Goal: Task Accomplishment & Management: Manage account settings

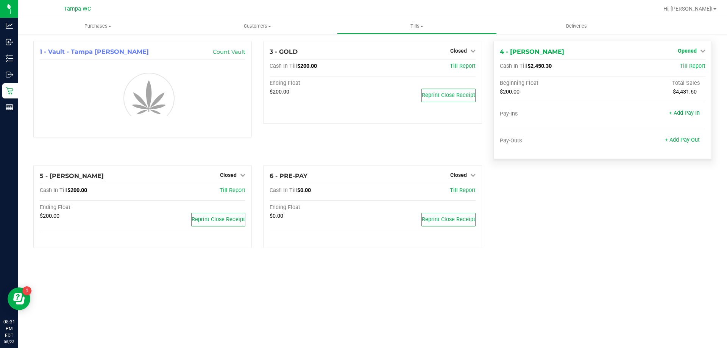
click at [685, 52] on span "Opened" at bounding box center [686, 51] width 19 height 6
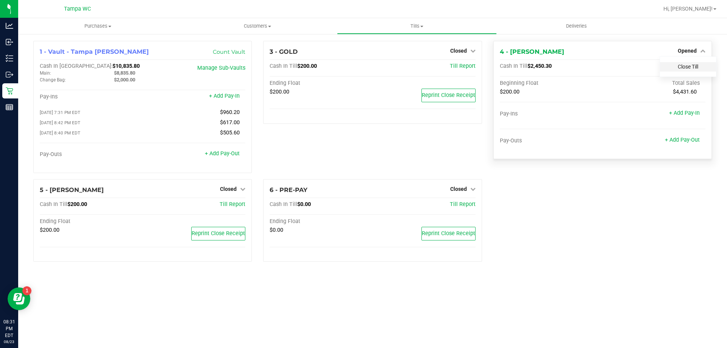
click at [686, 65] on link "Close Till" at bounding box center [687, 67] width 20 height 6
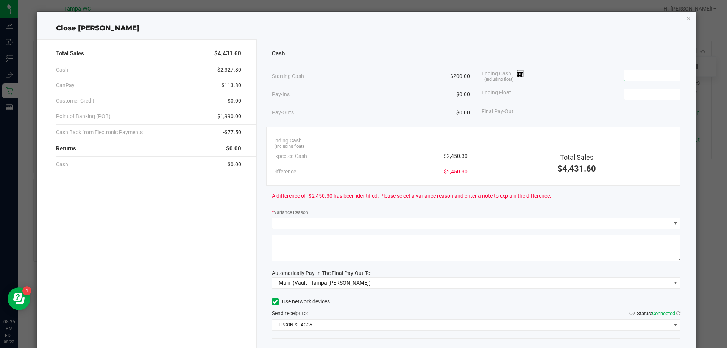
click at [662, 76] on input at bounding box center [652, 75] width 56 height 11
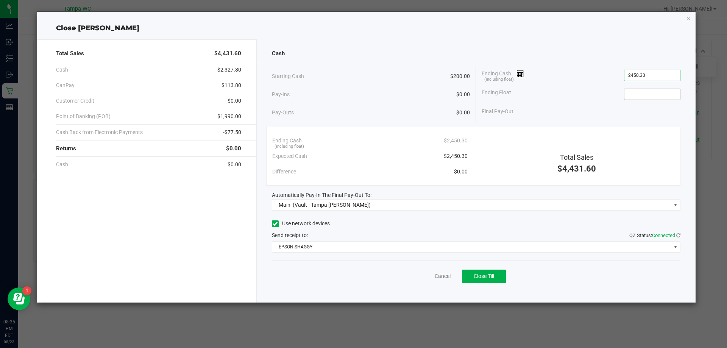
type input "$2,450.30"
click at [658, 89] on input at bounding box center [652, 94] width 56 height 11
type input "$200.00"
drag, startPoint x: 428, startPoint y: 200, endPoint x: 572, endPoint y: 232, distance: 147.4
click at [600, 225] on div "Use network devices" at bounding box center [476, 223] width 409 height 11
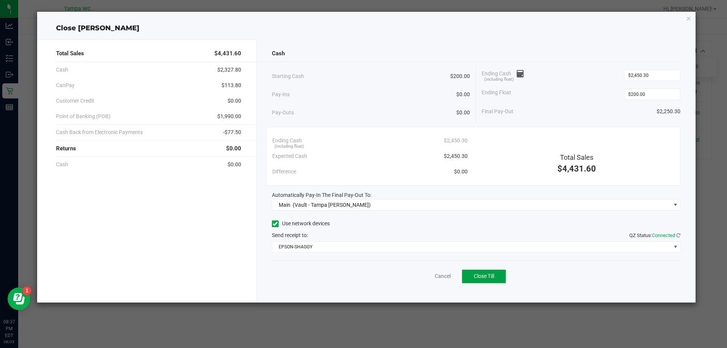
click at [496, 274] on button "Close Till" at bounding box center [484, 276] width 44 height 14
click at [686, 18] on icon "button" at bounding box center [688, 18] width 5 height 9
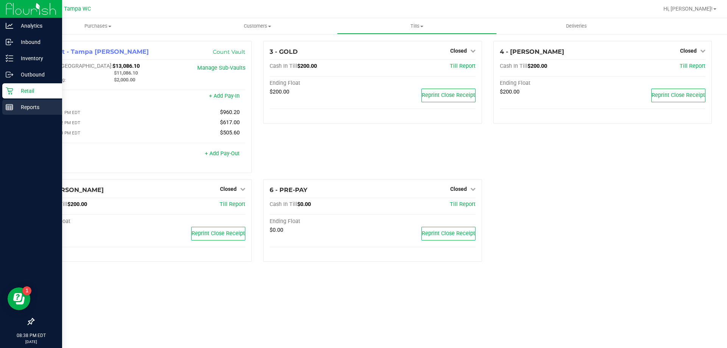
click at [26, 103] on p "Reports" at bounding box center [35, 107] width 45 height 9
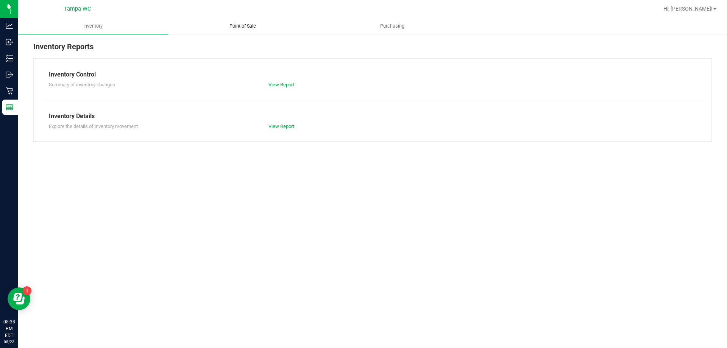
click at [232, 26] on span "Point of Sale" at bounding box center [242, 26] width 47 height 7
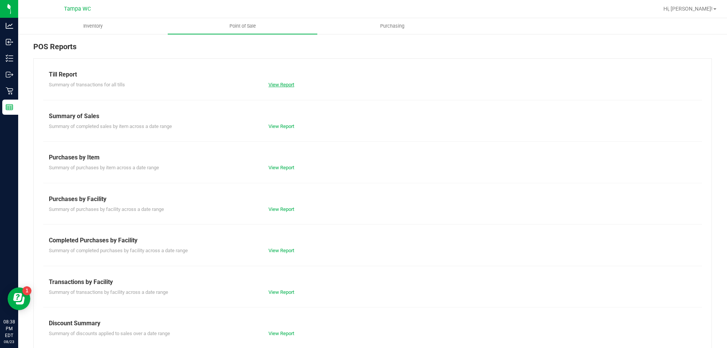
click at [277, 87] on link "View Report" at bounding box center [281, 85] width 26 height 6
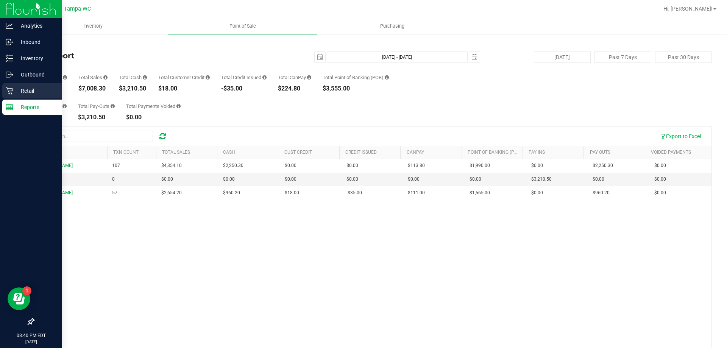
click at [33, 89] on p "Retail" at bounding box center [35, 90] width 45 height 9
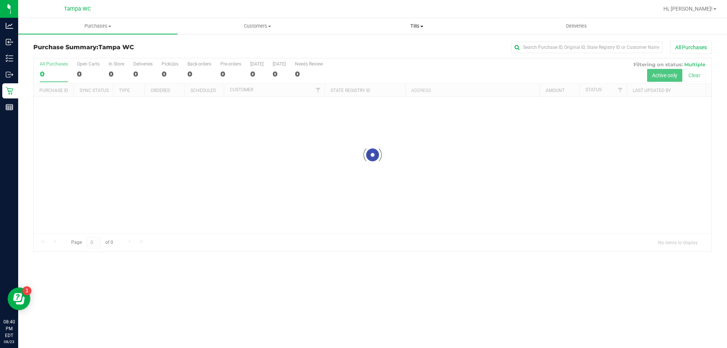
click at [419, 30] on uib-tab-heading "Tills Manage tills Reconcile e-payments" at bounding box center [416, 26] width 159 height 15
click at [392, 52] on span "Reconcile e-payments" at bounding box center [374, 54] width 75 height 6
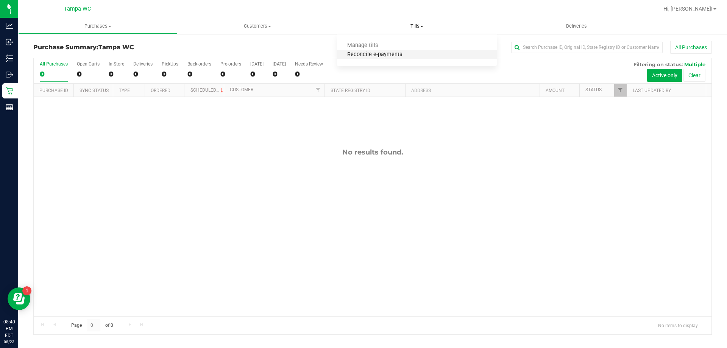
click at [392, 55] on span "Reconcile e-payments" at bounding box center [374, 54] width 75 height 6
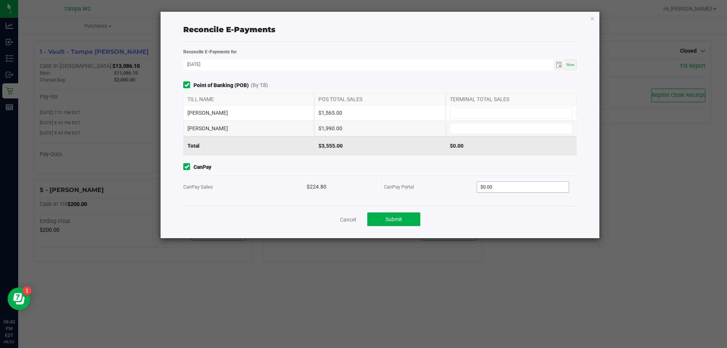
click at [489, 181] on span "$0.00" at bounding box center [522, 186] width 93 height 11
click at [492, 184] on input "0" at bounding box center [523, 187] width 92 height 11
type input "$224.80"
click at [484, 111] on input at bounding box center [511, 112] width 122 height 11
type input "$1,565.00"
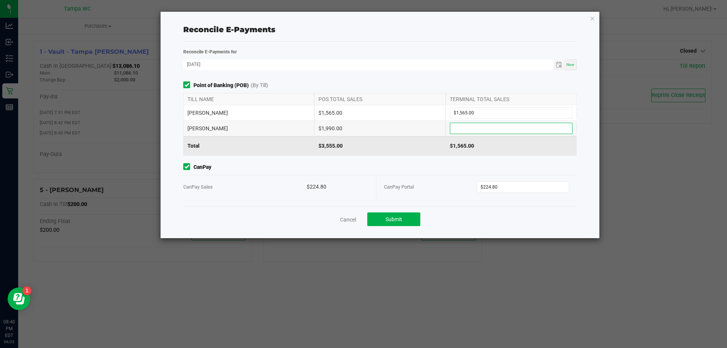
click at [485, 132] on input at bounding box center [511, 128] width 122 height 11
type input "$1,990.00"
click at [397, 214] on button "Submit" at bounding box center [393, 219] width 53 height 14
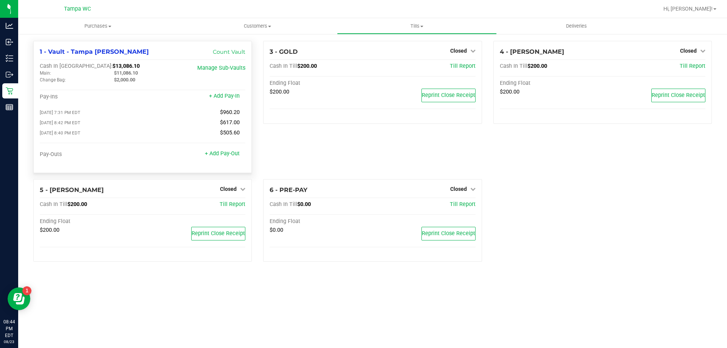
drag, startPoint x: 113, startPoint y: 72, endPoint x: 140, endPoint y: 72, distance: 26.5
click at [140, 72] on div "$11,086.10" at bounding box center [145, 73] width 74 height 7
copy span "$11,086.10"
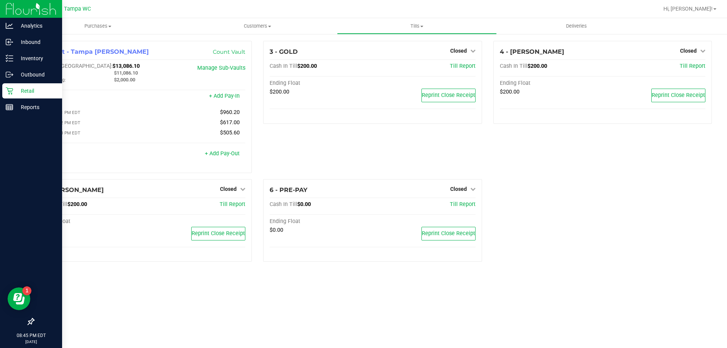
click at [47, 92] on p "Retail" at bounding box center [35, 90] width 45 height 9
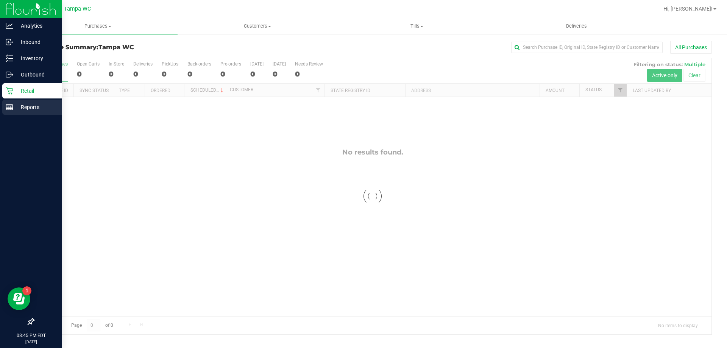
click at [29, 107] on p "Reports" at bounding box center [35, 107] width 45 height 9
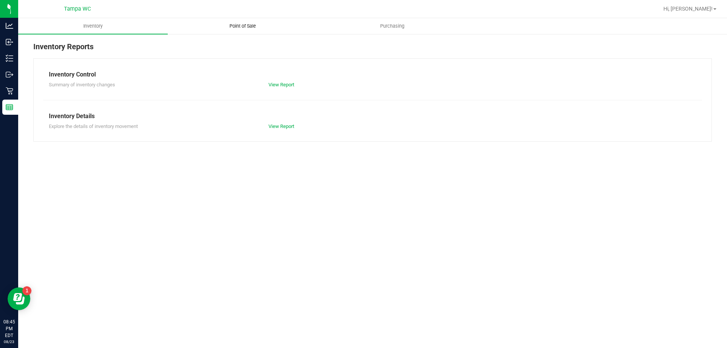
click at [223, 24] on span "Point of Sale" at bounding box center [242, 26] width 47 height 7
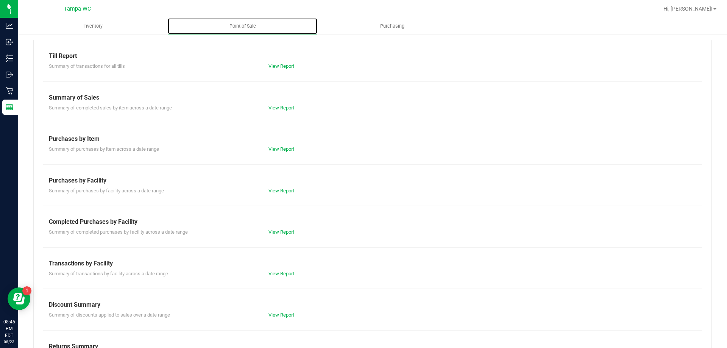
scroll to position [50, 0]
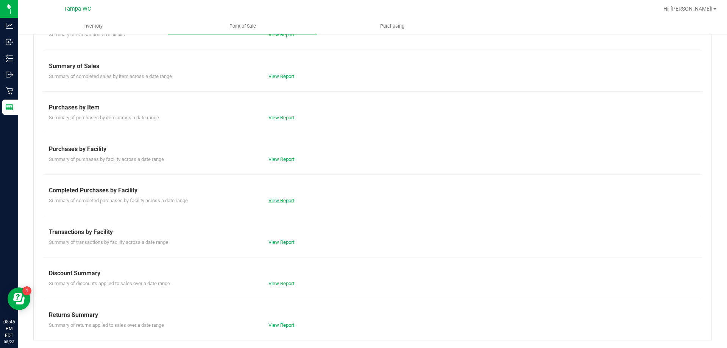
click at [283, 201] on link "View Report" at bounding box center [281, 201] width 26 height 6
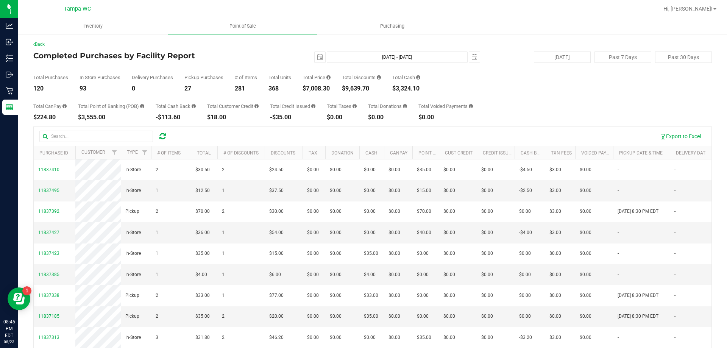
drag, startPoint x: 304, startPoint y: 87, endPoint x: 331, endPoint y: 86, distance: 27.6
click at [331, 86] on div "Total Purchases 120 In Store Purchases 93 Delivery Purchases 0 Pickup Purchases…" at bounding box center [372, 77] width 678 height 29
copy div "$7,008.30"
click at [317, 57] on span "select" at bounding box center [320, 57] width 6 height 6
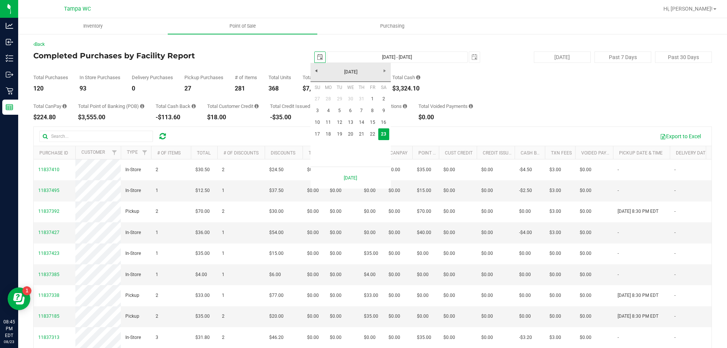
scroll to position [0, 19]
click at [318, 135] on link "17" at bounding box center [317, 134] width 11 height 12
type input "2025-08-17"
type input "Aug 17, 2025 - Aug 23, 2025"
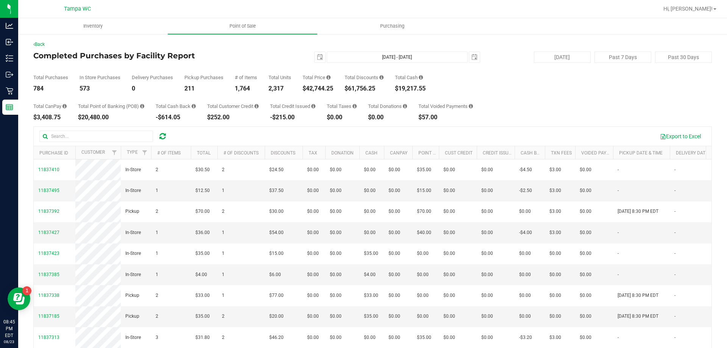
drag, startPoint x: 305, startPoint y: 88, endPoint x: 336, endPoint y: 89, distance: 30.3
click at [336, 89] on div "Total Purchases 784 In Store Purchases 573 Delivery Purchases 0 Pickup Purchase…" at bounding box center [372, 77] width 678 height 29
copy div "$42,744.25"
click at [319, 55] on span "select" at bounding box center [319, 57] width 11 height 11
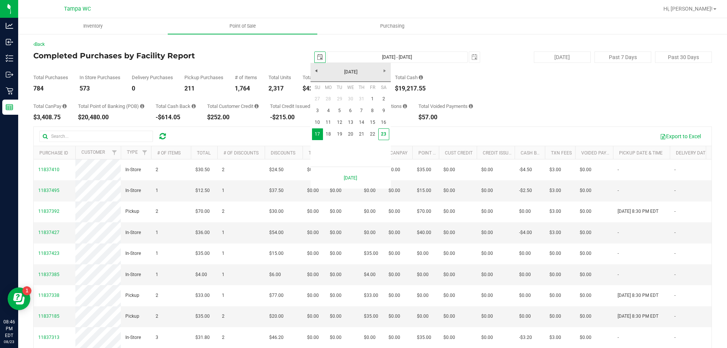
scroll to position [0, 19]
click at [374, 95] on link "1" at bounding box center [372, 99] width 11 height 12
type input "2025-08-01"
type input "Aug 1, 2025 - Aug 23, 2025"
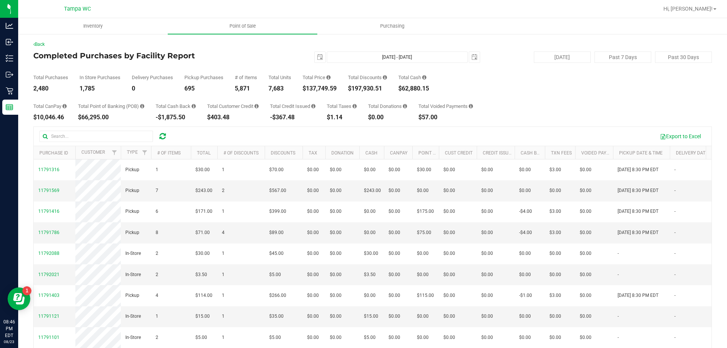
drag, startPoint x: 303, startPoint y: 89, endPoint x: 338, endPoint y: 90, distance: 35.2
copy div "$137,749.59"
click at [318, 57] on span "select" at bounding box center [320, 57] width 6 height 6
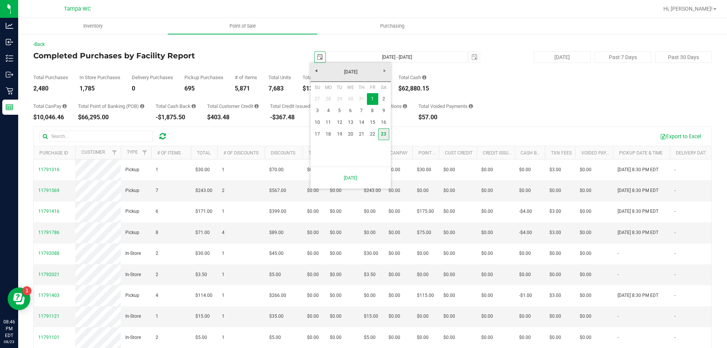
click at [379, 134] on link "23" at bounding box center [383, 134] width 11 height 12
type input "2025-08-23"
type input "Aug 23, 2025 - Aug 23, 2025"
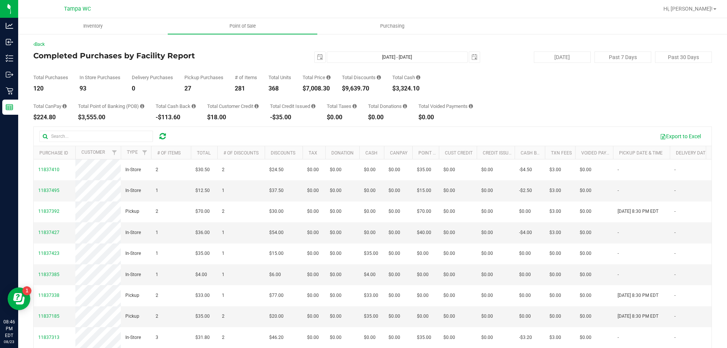
drag, startPoint x: 348, startPoint y: 88, endPoint x: 373, endPoint y: 87, distance: 24.6
click at [373, 87] on div "$9,639.70" at bounding box center [361, 89] width 39 height 6
copy div "$9,639.70"
drag, startPoint x: 33, startPoint y: 89, endPoint x: 40, endPoint y: 88, distance: 6.5
click at [45, 89] on div "120" at bounding box center [50, 89] width 35 height 6
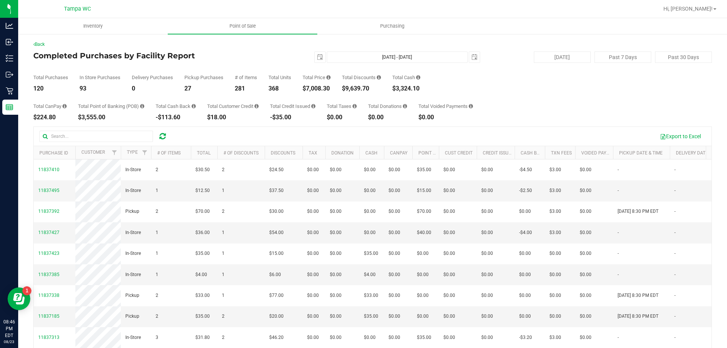
copy div "120"
